Goal: Task Accomplishment & Management: Manage account settings

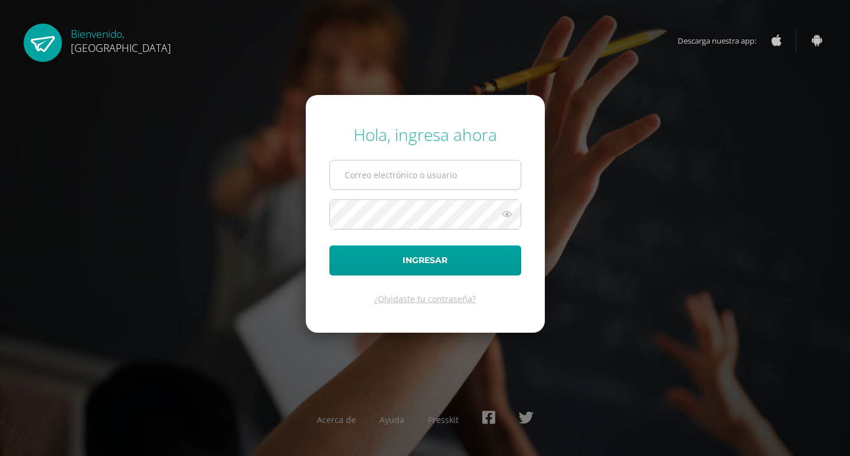
click at [375, 174] on input "text" at bounding box center [425, 175] width 191 height 29
type input "benavente.andreagab@gmail.com"
click at [329, 246] on button "Ingresar" at bounding box center [425, 261] width 192 height 30
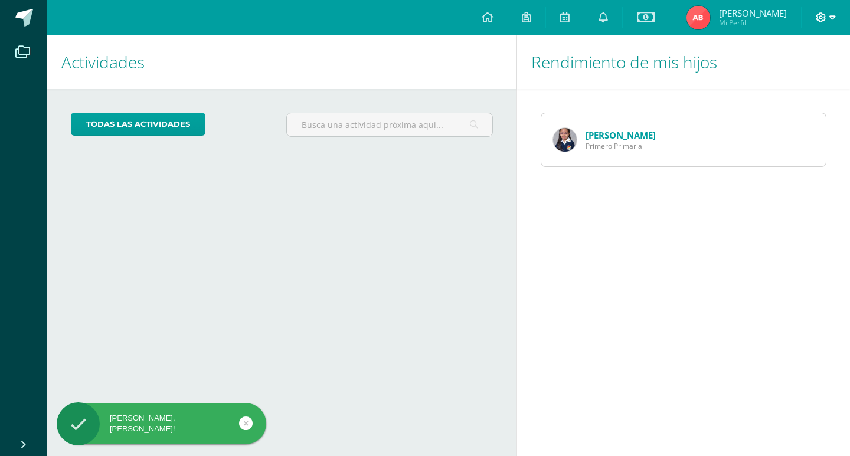
click at [834, 21] on icon at bounding box center [832, 17] width 6 height 11
click at [788, 85] on span "Cerrar sesión" at bounding box center [795, 80] width 53 height 11
